Goal: Task Accomplishment & Management: Complete application form

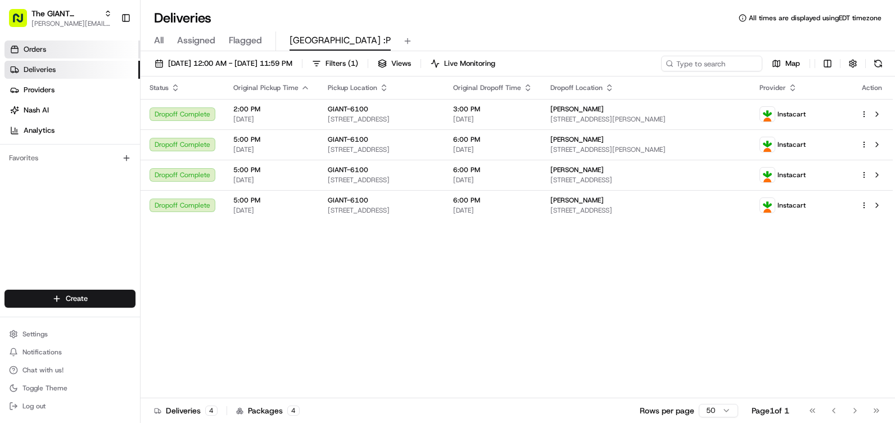
click at [38, 46] on span "Orders" at bounding box center [35, 49] width 22 height 10
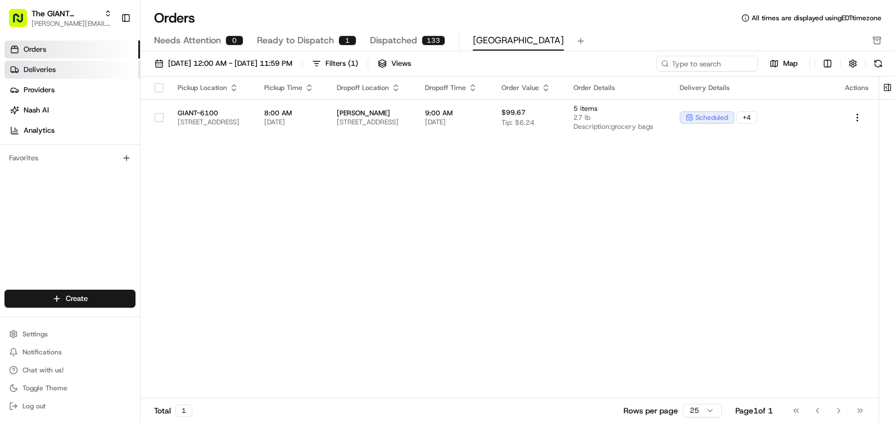
click at [92, 67] on link "Deliveries" at bounding box center [72, 70] width 136 height 18
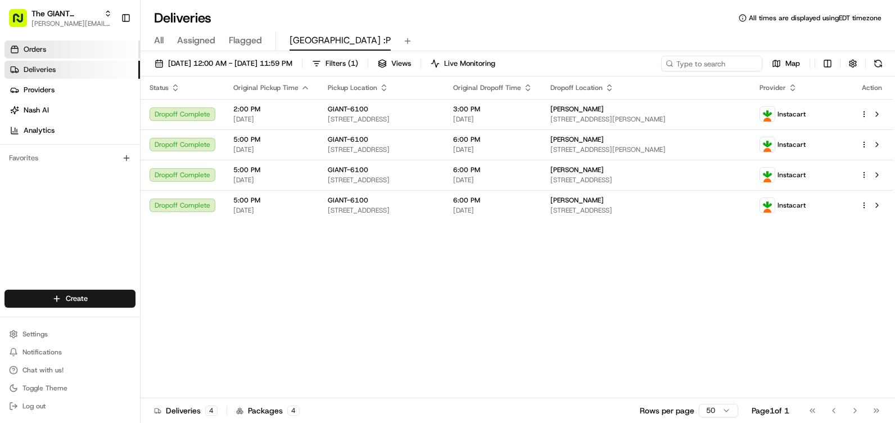
click at [75, 50] on link "Orders" at bounding box center [72, 49] width 136 height 18
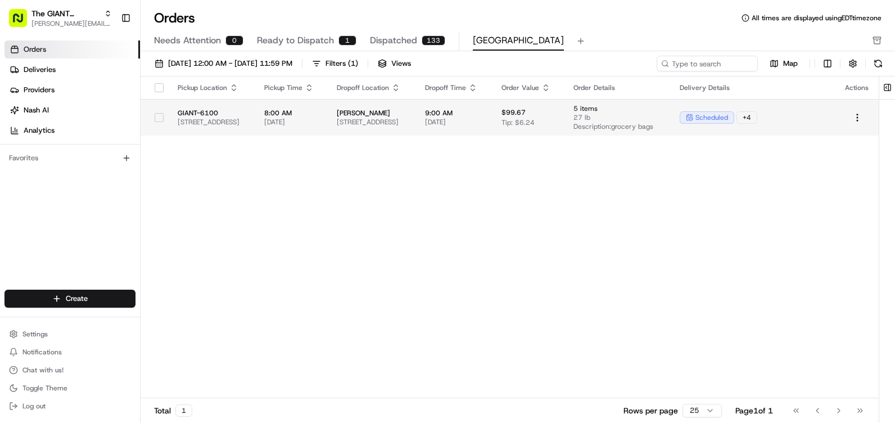
click at [407, 116] on span "[PERSON_NAME]" at bounding box center [372, 113] width 70 height 9
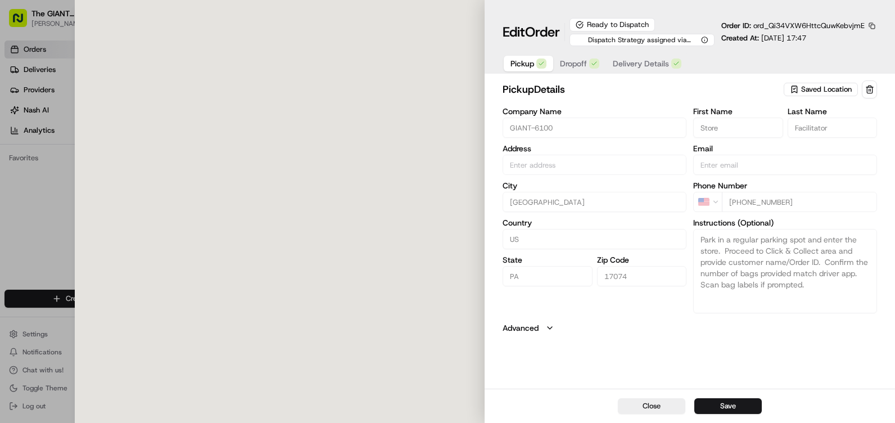
type input "[STREET_ADDRESS]"
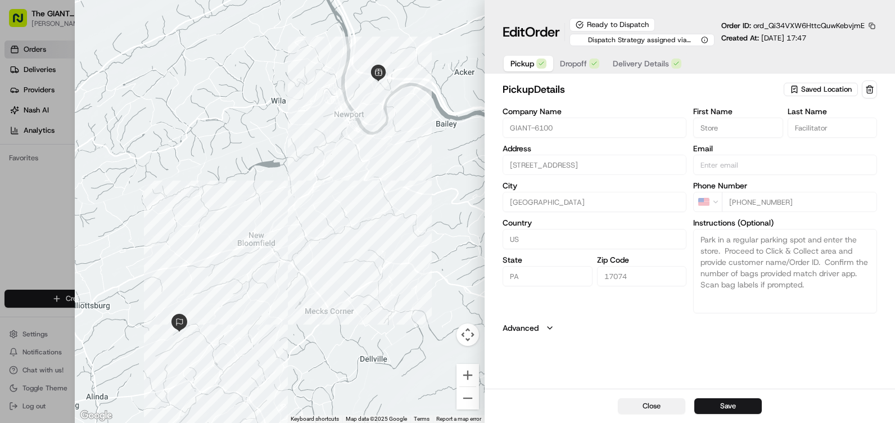
click at [670, 403] on button "Close" at bounding box center [651, 406] width 67 height 16
type input "+1"
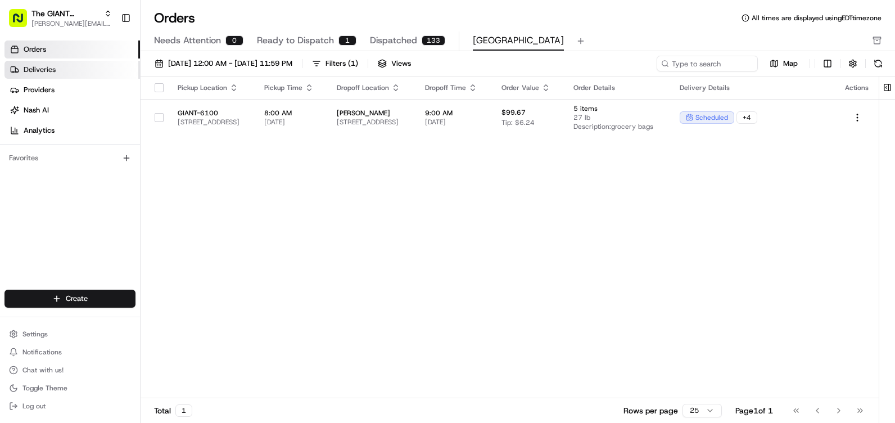
click at [84, 73] on link "Deliveries" at bounding box center [72, 70] width 136 height 18
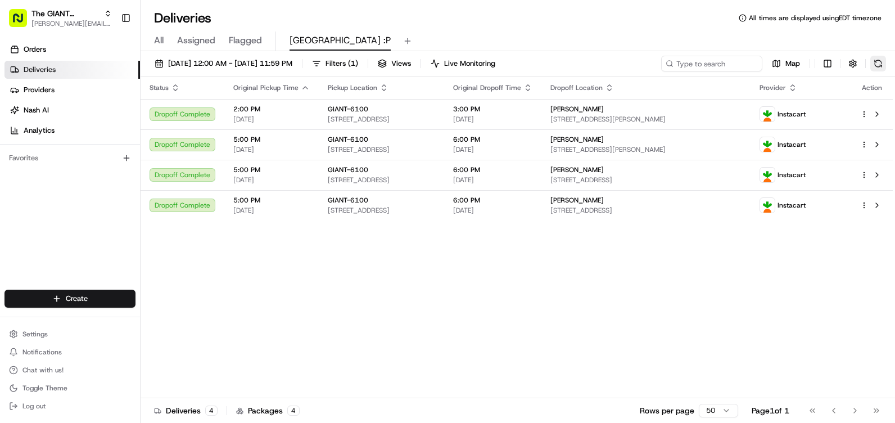
click at [880, 61] on button at bounding box center [878, 64] width 16 height 16
click at [52, 49] on link "Orders" at bounding box center [72, 49] width 136 height 18
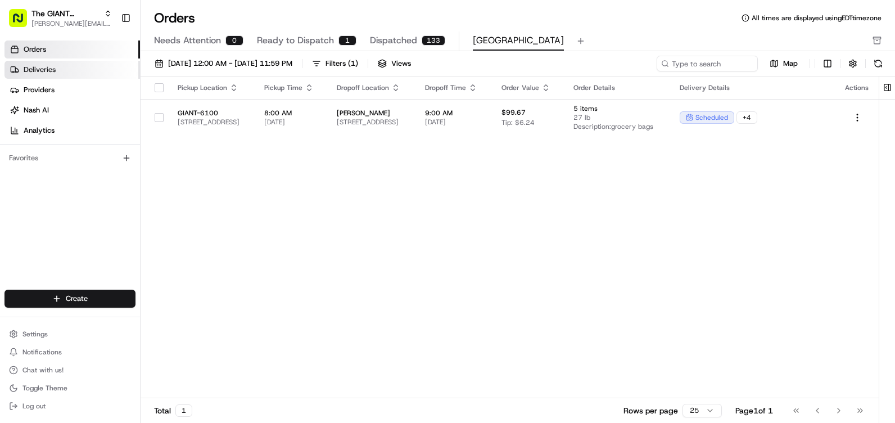
click at [52, 71] on span "Deliveries" at bounding box center [40, 70] width 32 height 10
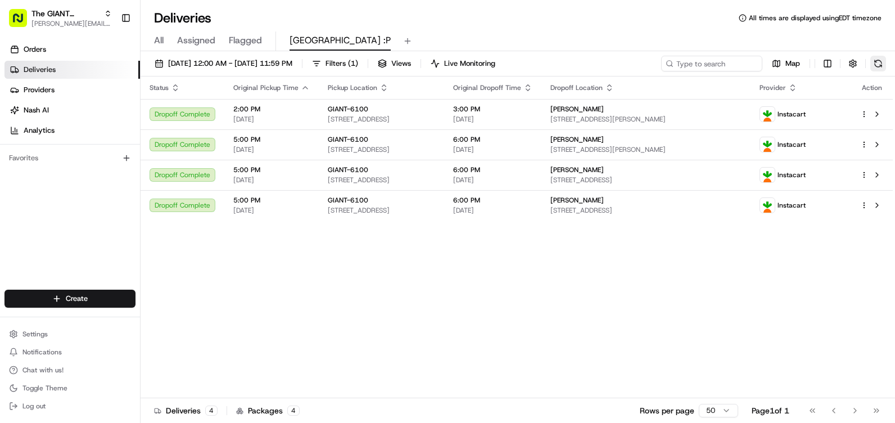
click at [875, 67] on button at bounding box center [878, 64] width 16 height 16
